Goal: Task Accomplishment & Management: Manage account settings

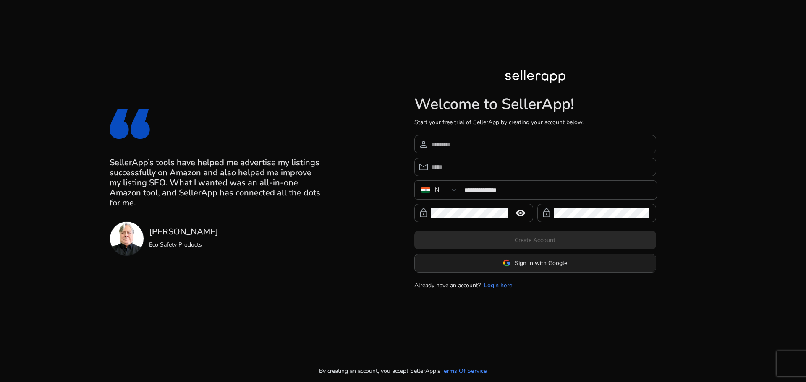
click at [562, 269] on span at bounding box center [535, 263] width 241 height 20
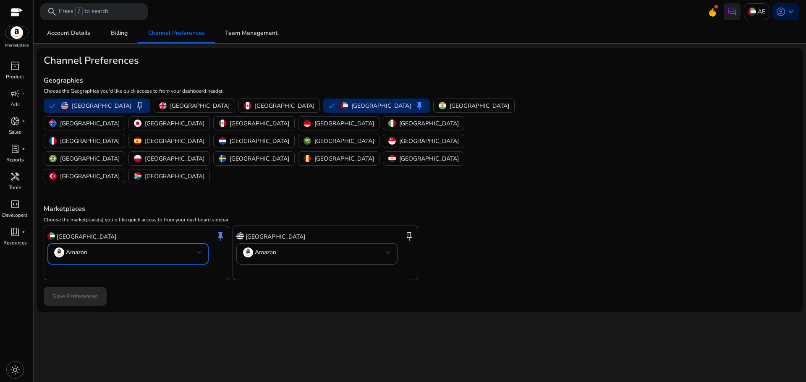
click at [115, 248] on mat-select-trigger "Amazon" at bounding box center [125, 253] width 143 height 10
click at [115, 219] on div at bounding box center [403, 191] width 806 height 382
click at [89, 287] on div "Save Preferences" at bounding box center [420, 296] width 752 height 19
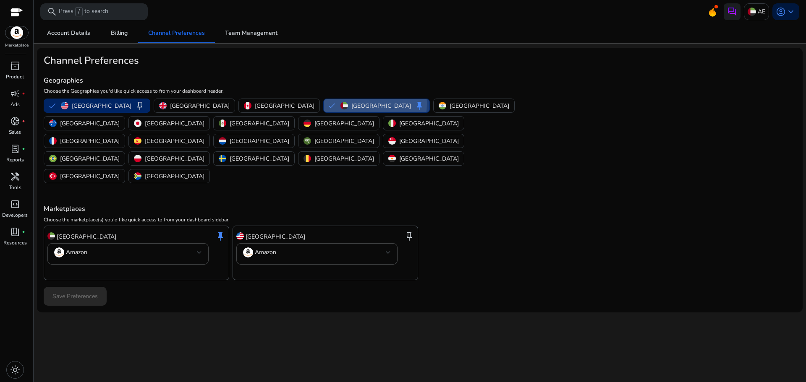
click at [351, 104] on p "[GEOGRAPHIC_DATA]" at bounding box center [381, 106] width 60 height 9
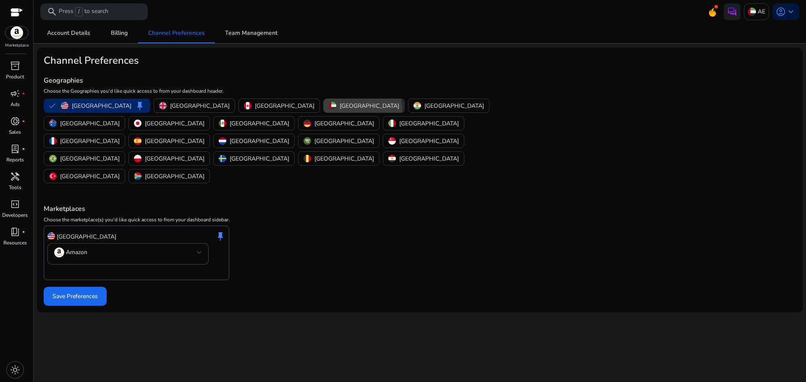
click at [324, 112] on button "[GEOGRAPHIC_DATA]" at bounding box center [364, 105] width 81 height 13
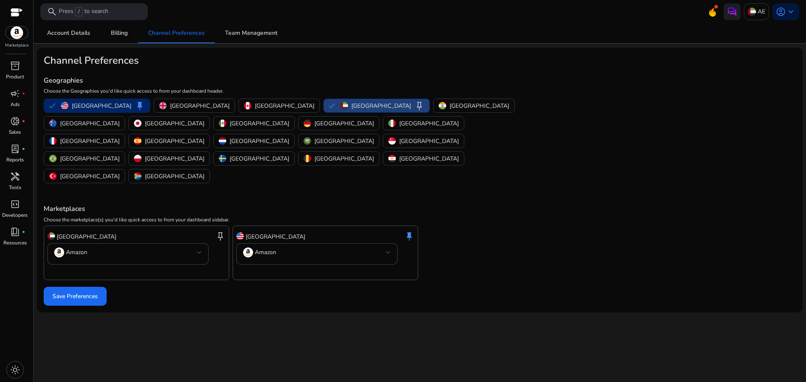
click at [172, 230] on div "[GEOGRAPHIC_DATA] keep" at bounding box center [136, 237] width 178 height 14
click at [165, 268] on mat-error at bounding box center [136, 272] width 178 height 8
click at [168, 231] on div "[GEOGRAPHIC_DATA] keep Amazon" at bounding box center [137, 253] width 186 height 55
click at [173, 244] on div "Amazon" at bounding box center [128, 254] width 148 height 21
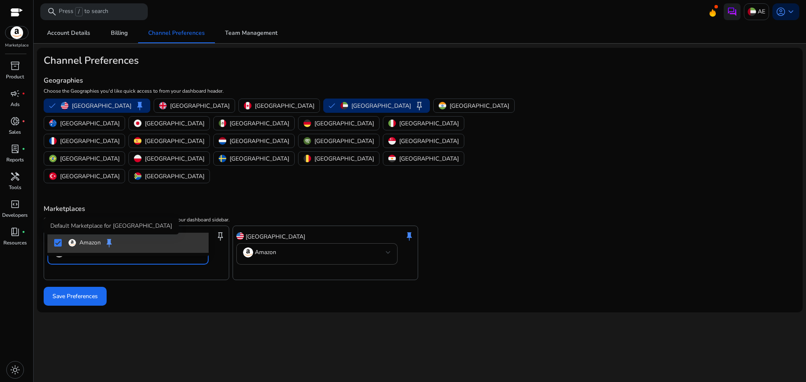
click at [113, 245] on span "keep" at bounding box center [109, 243] width 10 height 10
click at [108, 245] on span "keep" at bounding box center [109, 243] width 10 height 10
click at [90, 244] on p "Amazon" at bounding box center [89, 242] width 21 height 9
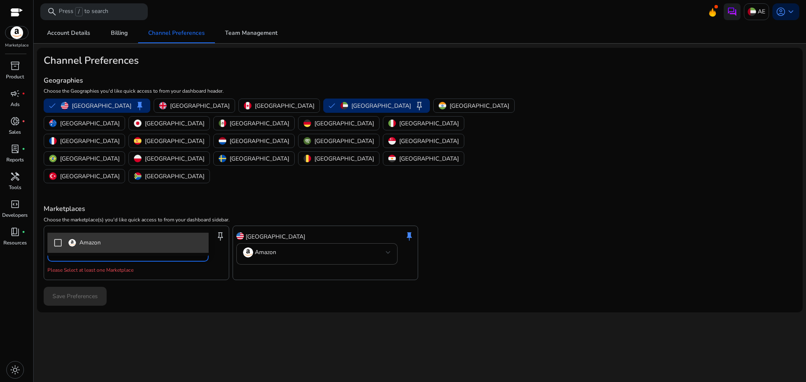
click at [90, 244] on p "Amazon" at bounding box center [89, 242] width 21 height 9
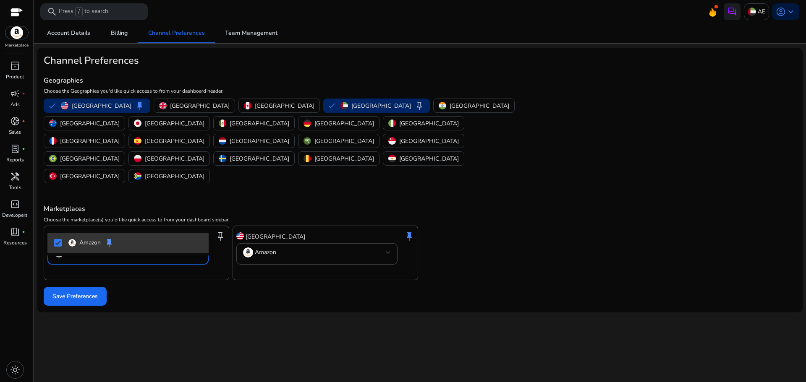
click at [90, 244] on p "Amazon" at bounding box center [89, 242] width 21 height 9
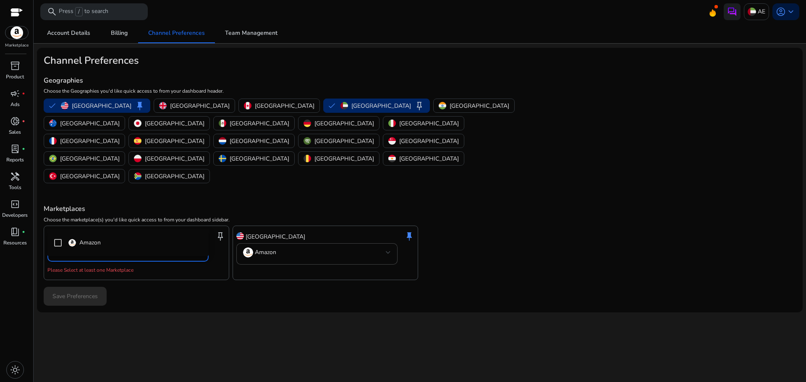
click at [114, 3] on div at bounding box center [403, 191] width 806 height 382
click at [113, 16] on div "search Press / to search" at bounding box center [93, 11] width 107 height 17
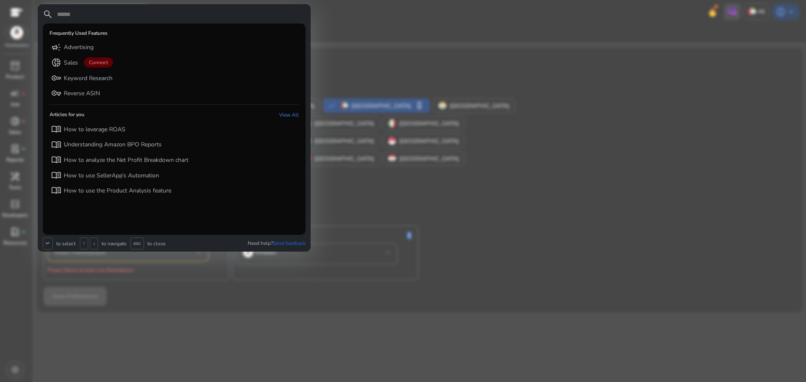
click at [113, 16] on input "text" at bounding box center [180, 14] width 249 height 10
click at [372, 61] on div at bounding box center [403, 191] width 806 height 382
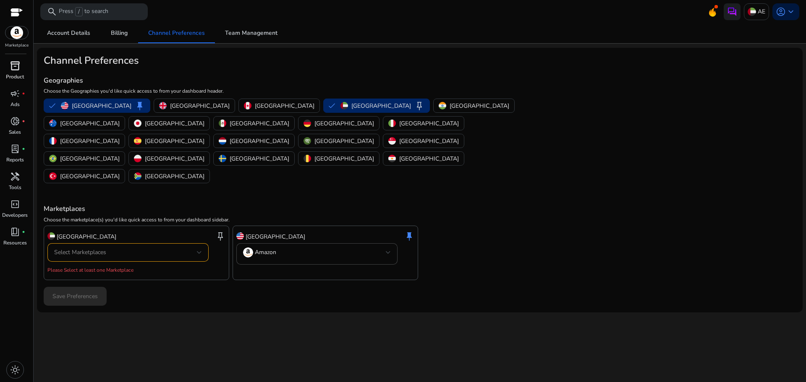
click at [20, 70] on div "inventory_2" at bounding box center [15, 65] width 24 height 13
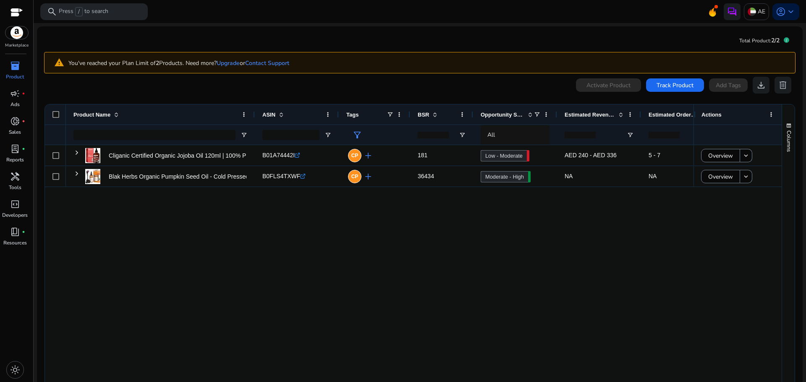
click at [215, 271] on div "Cliganic Certified Organic Jojoba Oil 120ml | 100% Pure Natural... B01A74442I .…" at bounding box center [380, 268] width 628 height 246
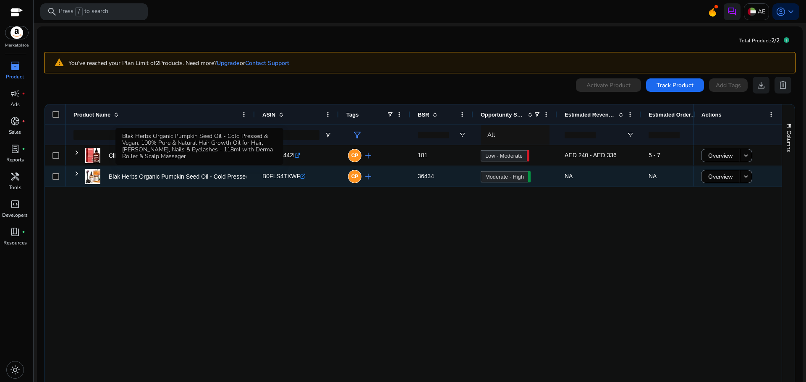
click at [177, 175] on p "Blak Herbs Organic Pumpkin Seed Oil - Cold Pressed & Vegan, 100%..." at bounding box center [202, 176] width 187 height 17
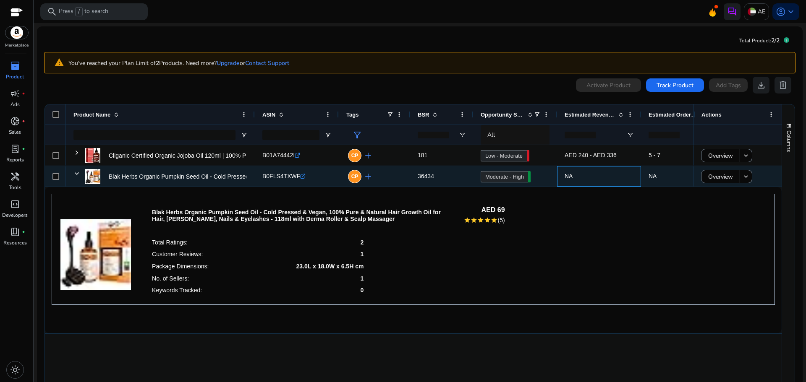
click at [619, 178] on span "NA" at bounding box center [599, 176] width 69 height 17
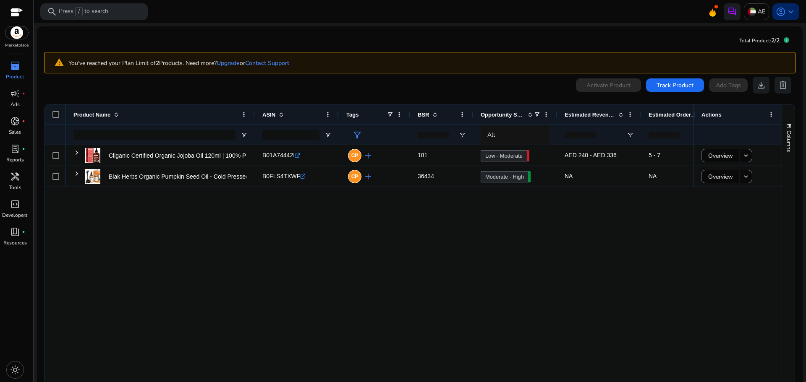
click at [794, 5] on div "account_circle keyboard_arrow_down" at bounding box center [786, 11] width 27 height 17
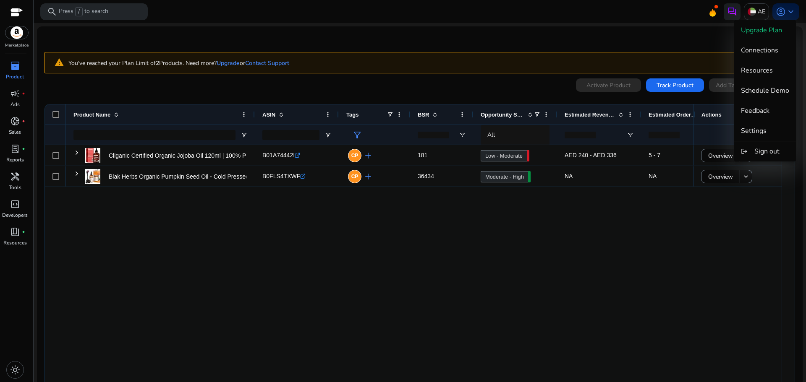
click at [514, 304] on div at bounding box center [403, 191] width 806 height 382
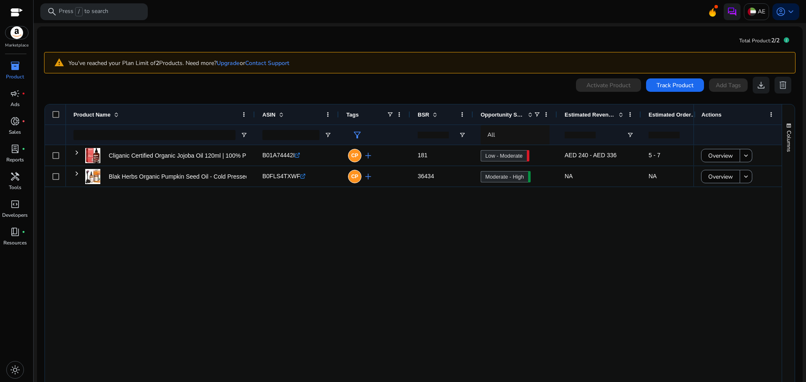
click at [684, 250] on div "Cliganic Certified Organic Jojoba Oil 120ml | 100% Pure Natural... B01A74442I .…" at bounding box center [380, 268] width 628 height 246
click at [452, 281] on div "Cliganic Certified Organic Jojoba Oil 120ml | 100% Pure Natural... B01A74442I .…" at bounding box center [380, 268] width 628 height 246
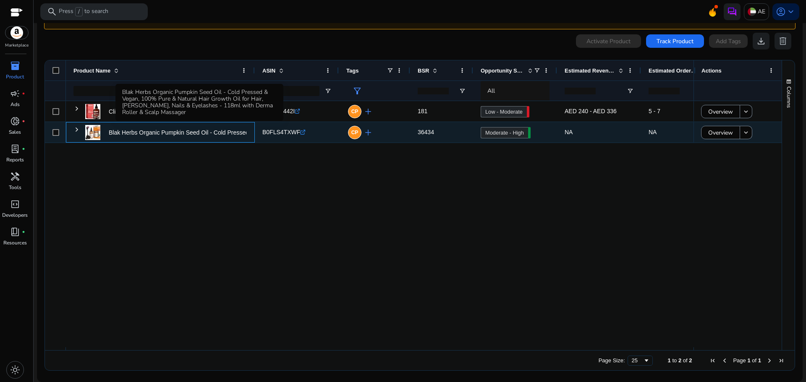
click at [147, 133] on p "Blak Herbs Organic Pumpkin Seed Oil - Cold Pressed & Vegan, 100%..." at bounding box center [202, 132] width 187 height 17
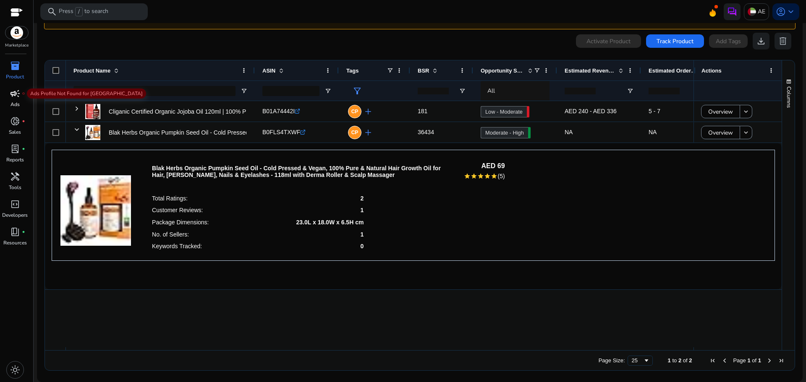
click at [16, 100] on div "campaign fiber_manual_record" at bounding box center [15, 93] width 24 height 13
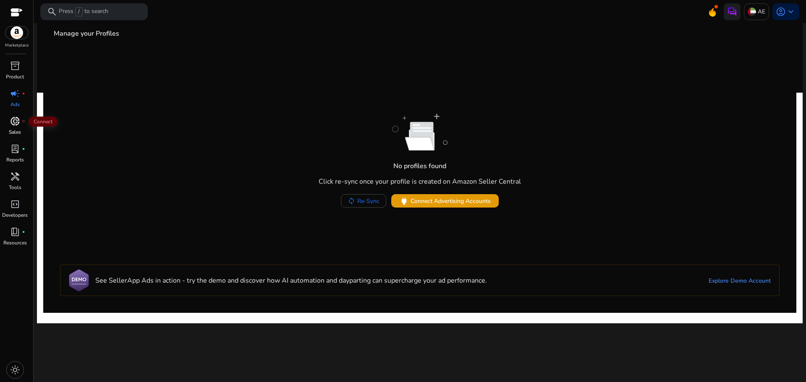
click at [16, 121] on span "donut_small" at bounding box center [15, 121] width 10 height 10
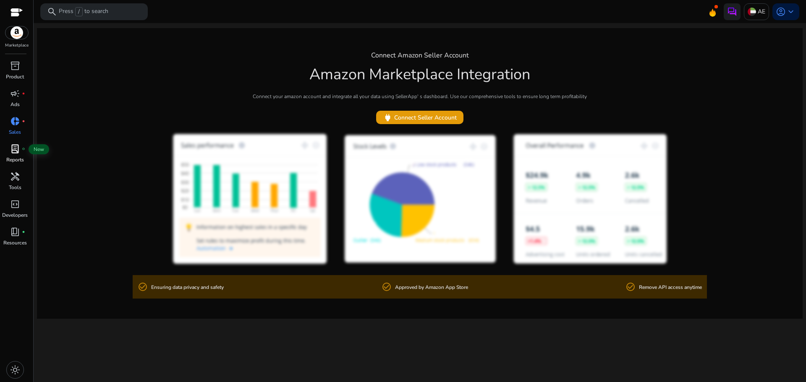
click at [13, 145] on span "lab_profile" at bounding box center [15, 149] width 10 height 10
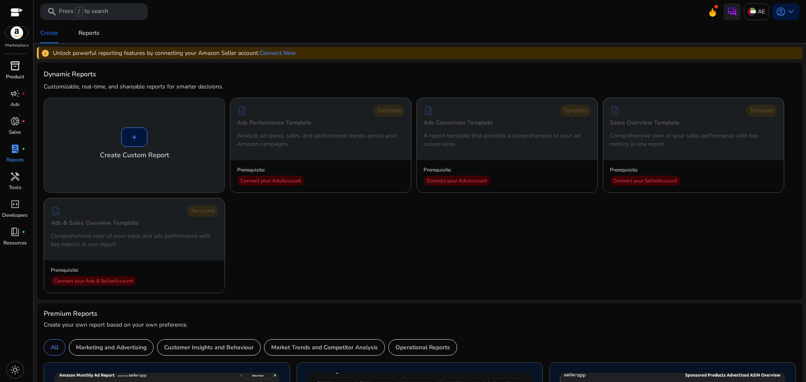
click at [13, 68] on span "inventory_2" at bounding box center [15, 66] width 10 height 10
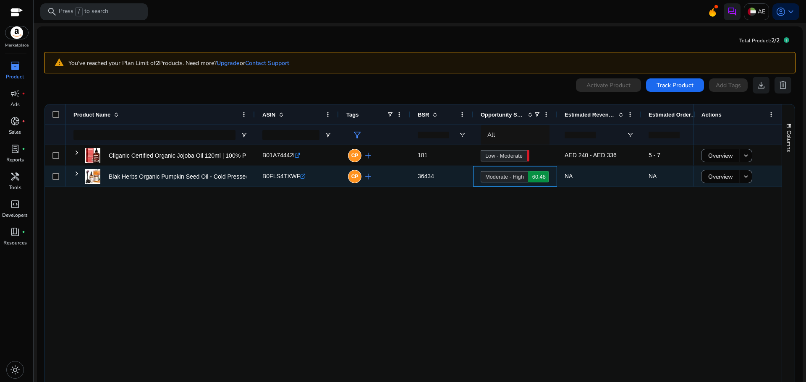
click at [498, 173] on link "Moderate - High 60.48" at bounding box center [504, 176] width 47 height 11
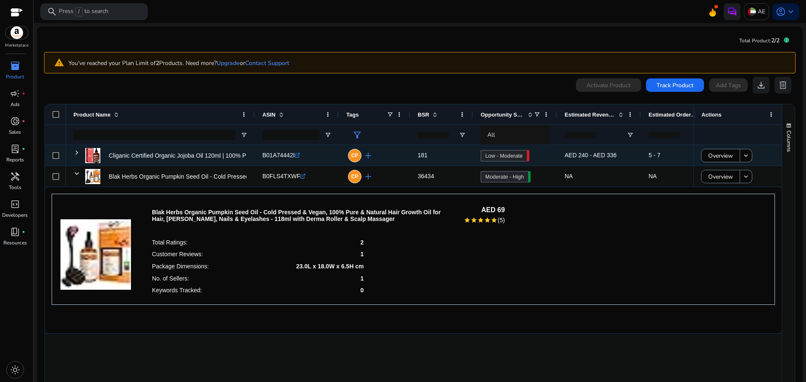
click at [656, 155] on span "5 - 7" at bounding box center [655, 155] width 12 height 7
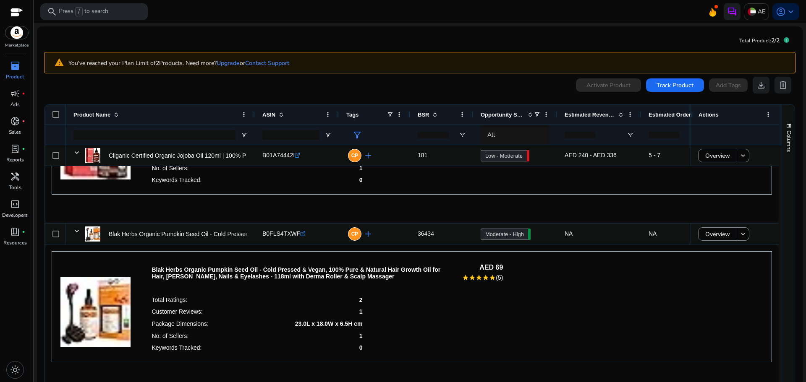
scroll to position [89, 0]
click at [184, 278] on p "Blak Herbs Organic Pumpkin Seed Oil - Cold Pressed & Vegan, 100% Pure & Natural…" at bounding box center [302, 273] width 300 height 13
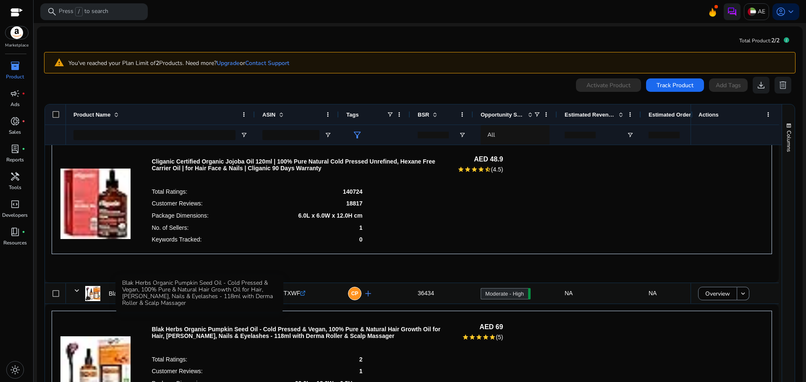
scroll to position [0, 0]
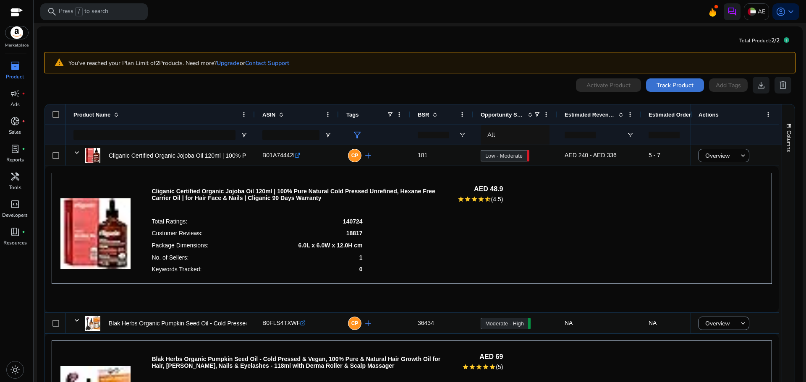
click at [667, 79] on span at bounding box center [675, 85] width 58 height 20
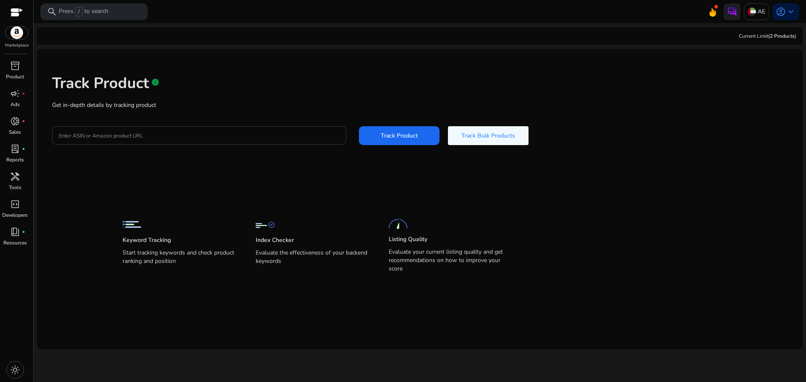
click at [126, 142] on div at bounding box center [199, 135] width 281 height 18
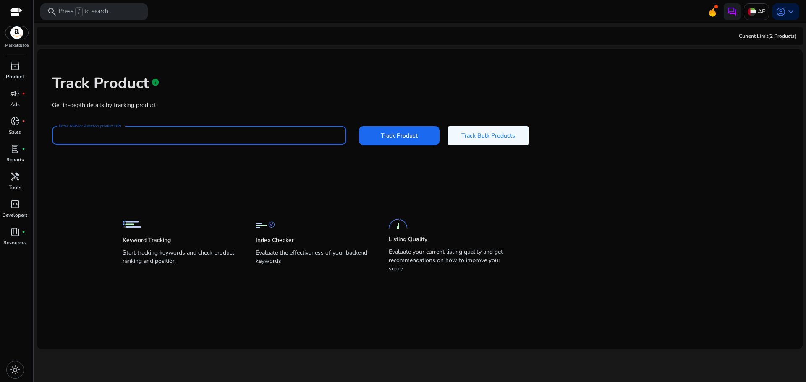
paste input "**********"
type input "**********"
click at [402, 138] on span "Track Product" at bounding box center [399, 135] width 37 height 9
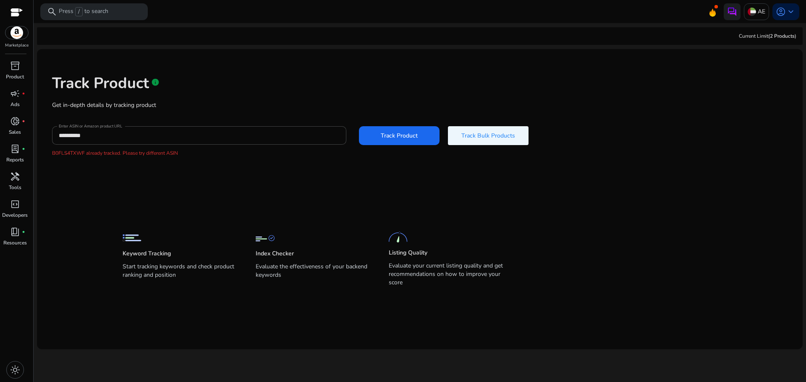
click at [465, 134] on span "Track Bulk Products" at bounding box center [488, 135] width 54 height 9
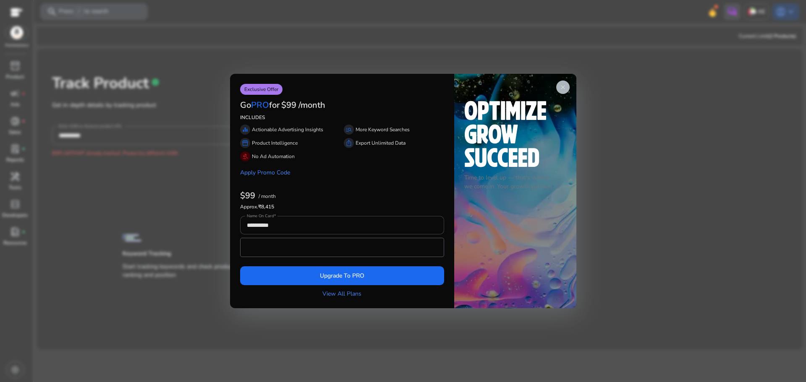
click at [568, 87] on app-icon "close" at bounding box center [562, 87] width 13 height 13
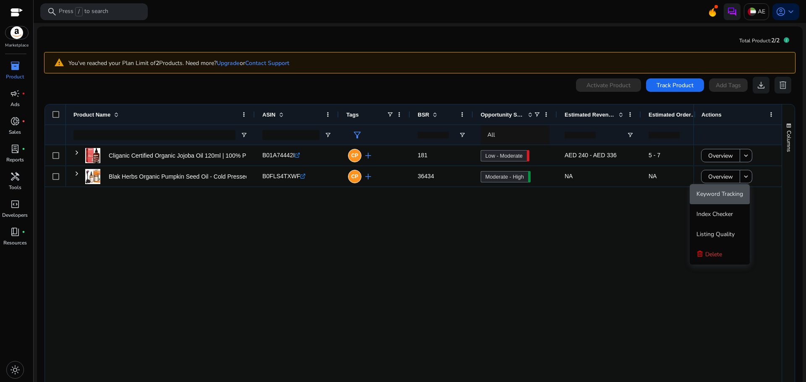
click at [715, 196] on span "Keyword Tracking" at bounding box center [720, 194] width 47 height 8
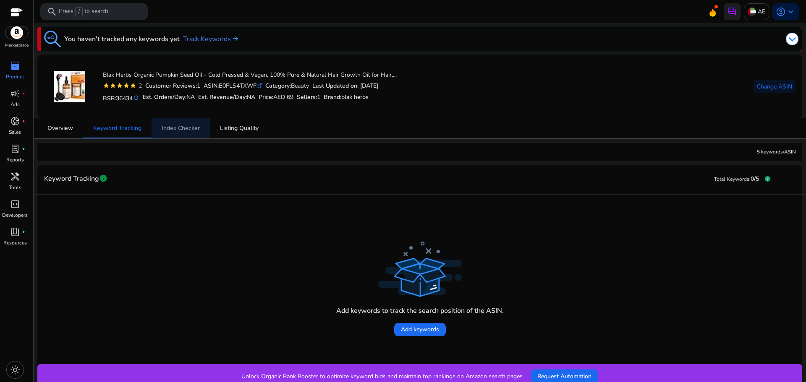
click at [174, 128] on span "Index Checker" at bounding box center [181, 129] width 38 height 6
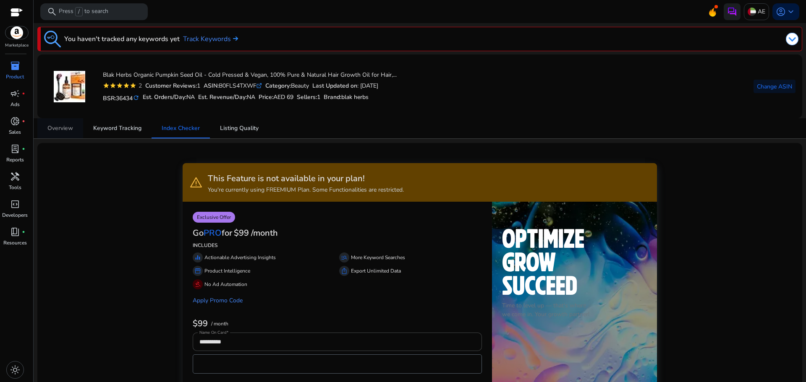
click at [59, 126] on span "Overview" at bounding box center [60, 129] width 26 height 6
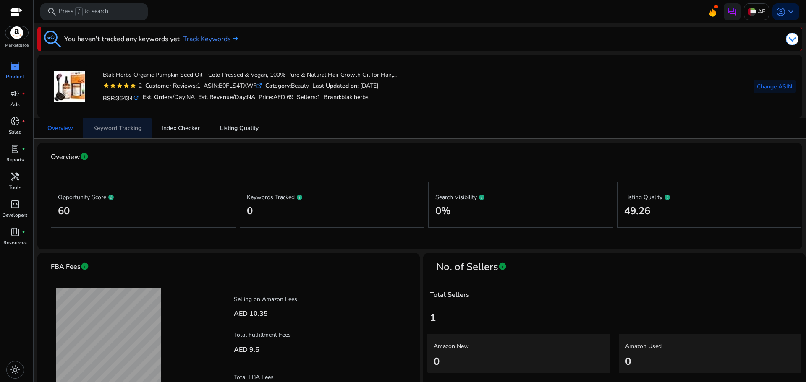
click at [113, 133] on span "Keyword Tracking" at bounding box center [117, 128] width 48 height 20
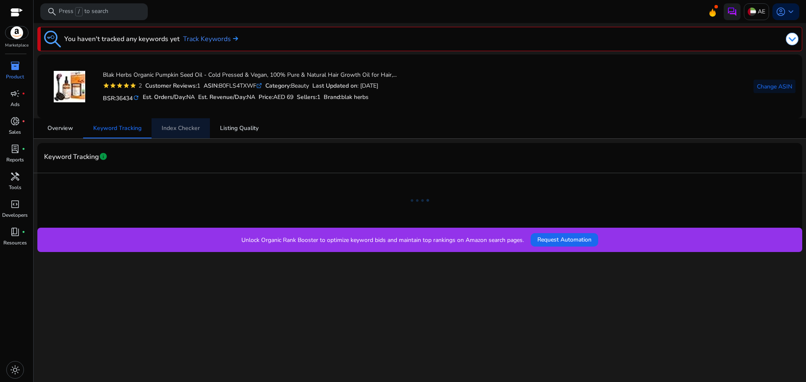
click at [187, 131] on span "Index Checker" at bounding box center [181, 129] width 38 height 6
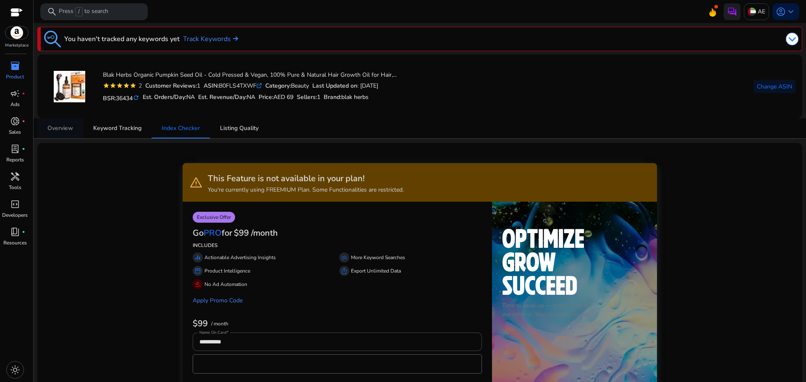
click at [51, 123] on span "Overview" at bounding box center [60, 128] width 26 height 20
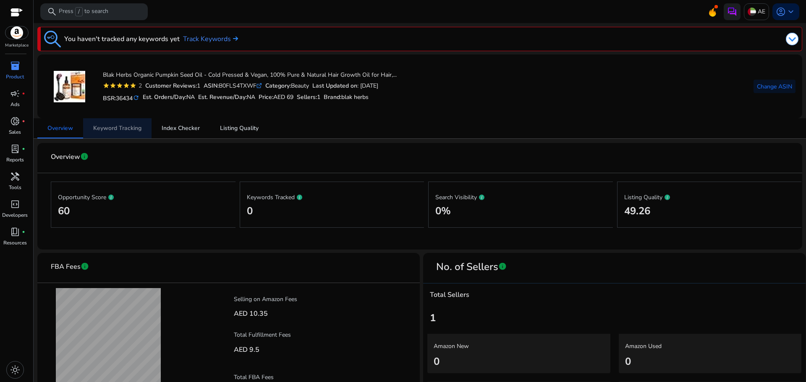
click at [105, 126] on span "Keyword Tracking" at bounding box center [117, 129] width 48 height 6
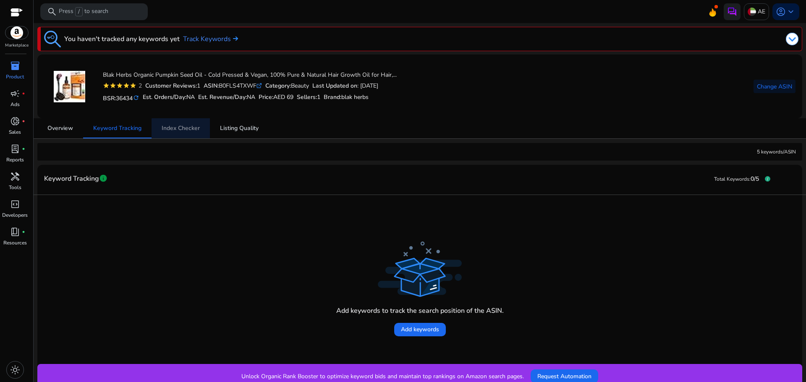
click at [199, 130] on span "Index Checker" at bounding box center [181, 129] width 38 height 6
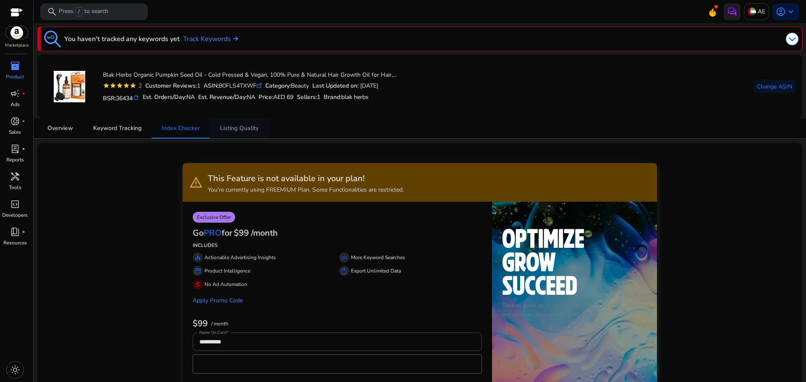
click at [223, 128] on span "Listing Quality" at bounding box center [239, 129] width 39 height 6
click at [61, 123] on span "Overview" at bounding box center [60, 128] width 26 height 20
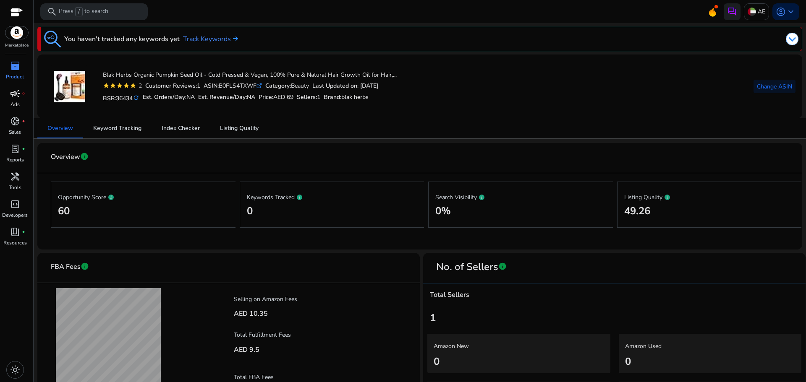
click at [16, 99] on span "campaign" at bounding box center [15, 94] width 10 height 10
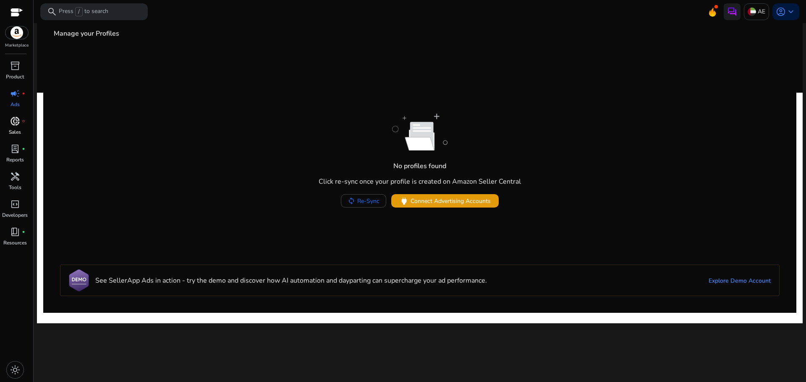
click at [18, 130] on p "Sales" at bounding box center [15, 132] width 12 height 8
